Goal: Find specific page/section: Find specific page/section

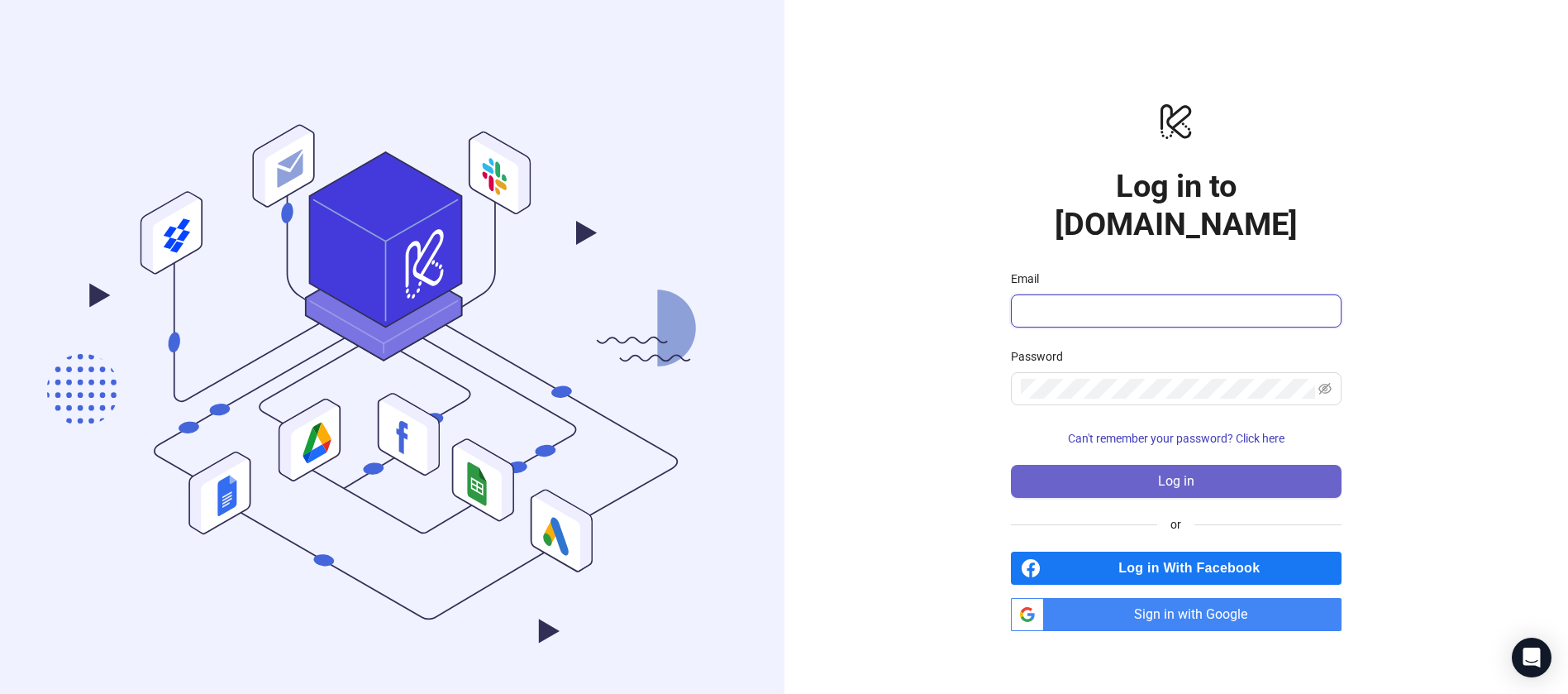
type input "**********"
click at [1186, 474] on span "Log in" at bounding box center [1176, 481] width 37 height 15
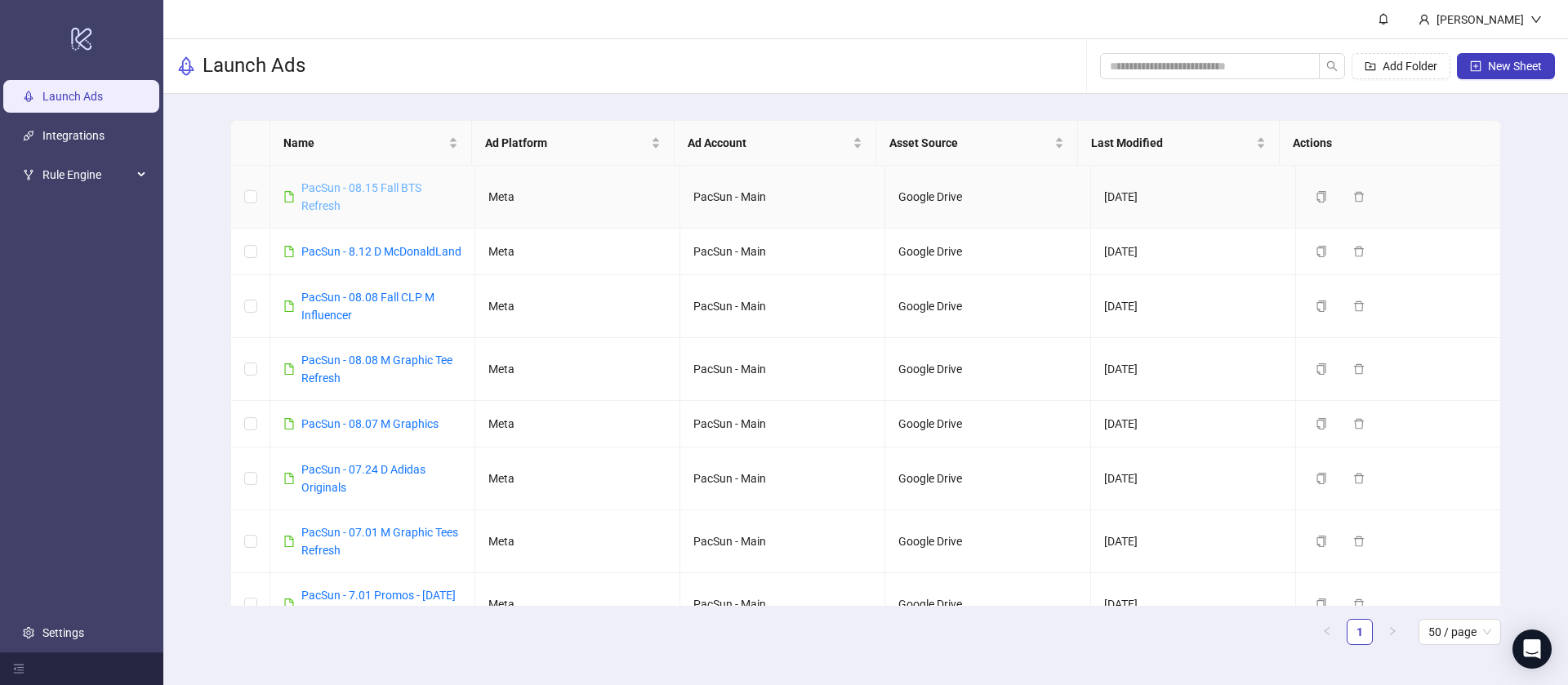
click at [410, 191] on link "PacSun - 08.15 Fall BTS Refresh" at bounding box center [361, 197] width 120 height 31
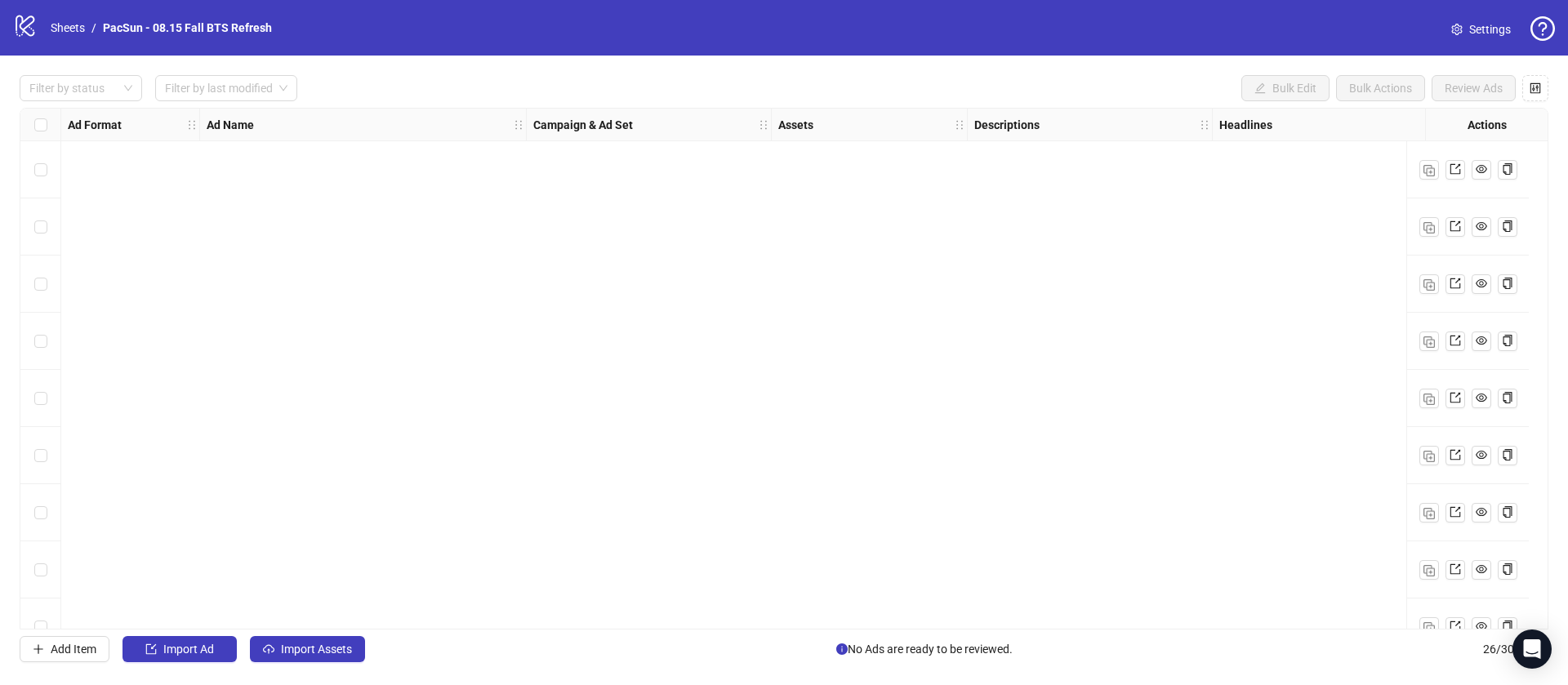
scroll to position [1005, 0]
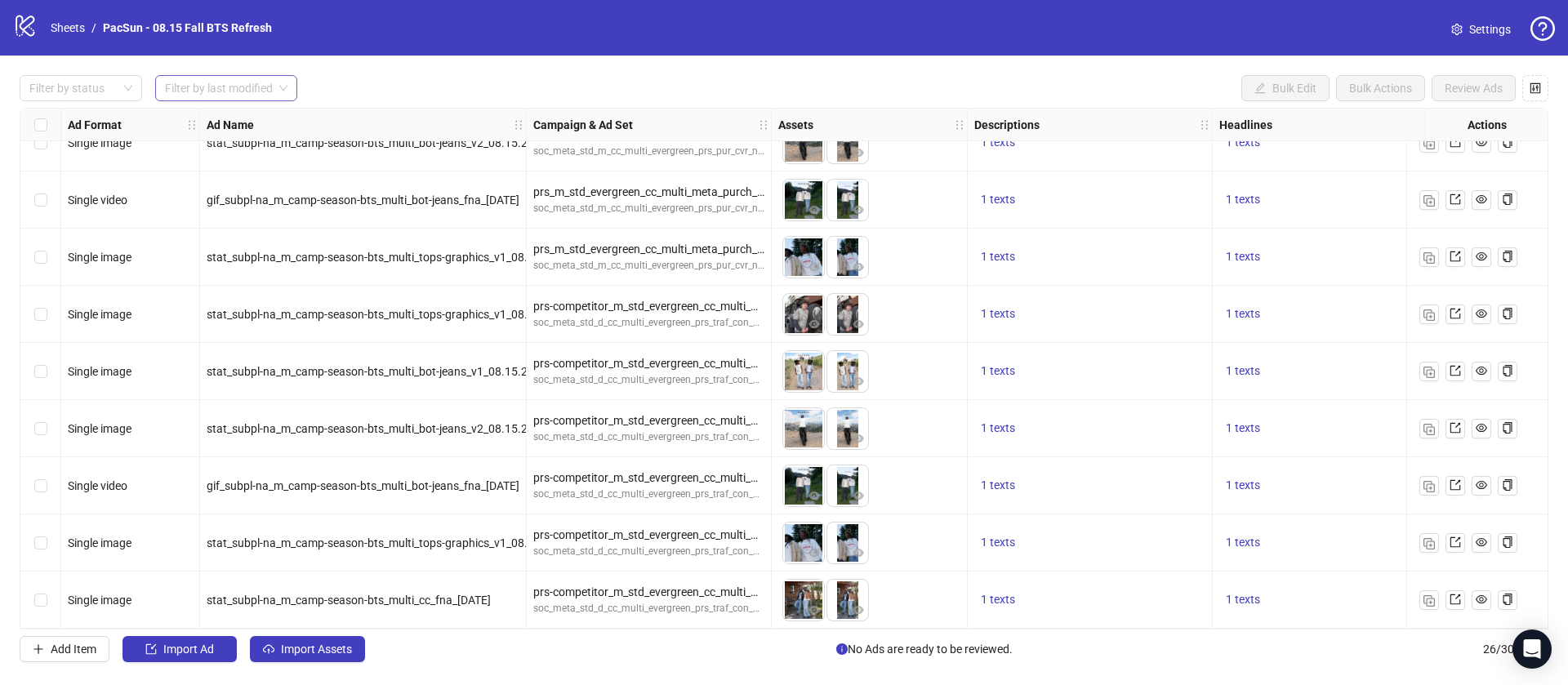
click at [246, 84] on input "search" at bounding box center [219, 88] width 108 height 25
click at [74, 93] on div at bounding box center [72, 88] width 99 height 23
click at [412, 73] on div "Filter by status Filter by last modified Bulk Edit Bulk Actions Review Ads Ad F…" at bounding box center [784, 369] width 1568 height 626
